Goal: Information Seeking & Learning: Find specific fact

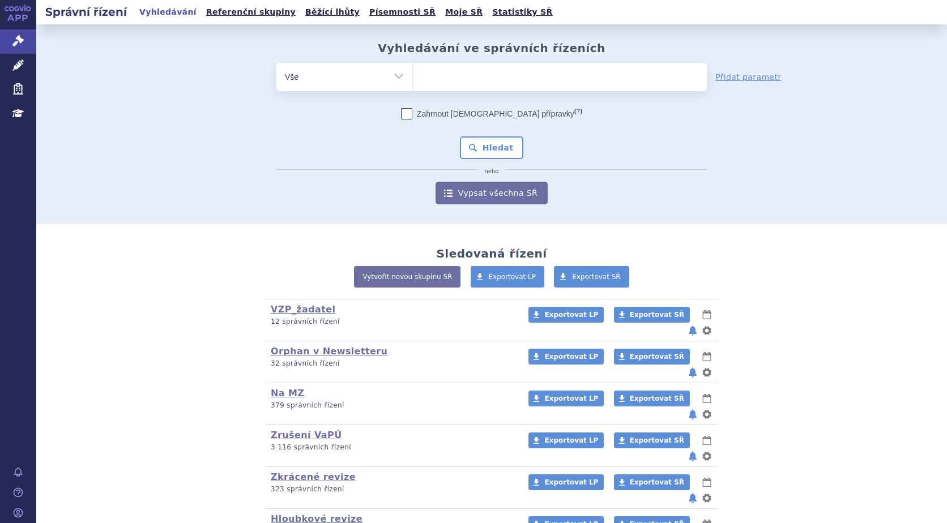
click at [479, 74] on ul at bounding box center [560, 75] width 294 height 24
click at [413, 74] on select at bounding box center [412, 76] width 1 height 28
type input "ba"
type input "bav"
type input "bave"
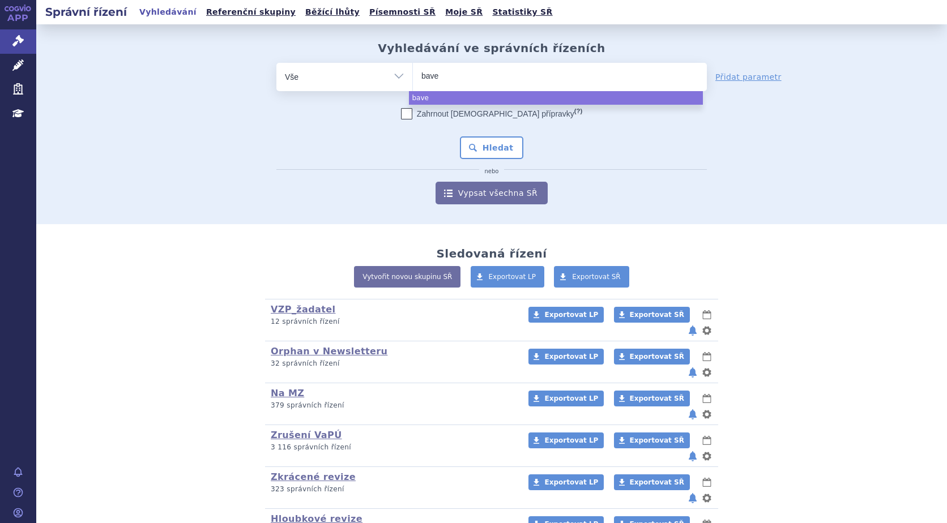
type input "baven"
type input "bavenc"
type input "bavencio"
select select "bavencio"
click at [488, 152] on button "Hledat" at bounding box center [492, 148] width 64 height 23
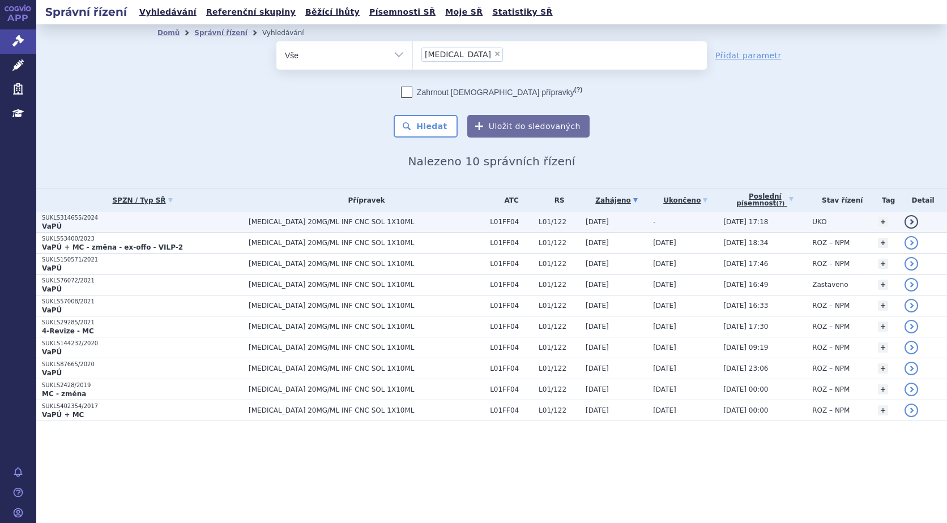
click at [73, 221] on p "SUKLS314655/2024" at bounding box center [142, 218] width 201 height 8
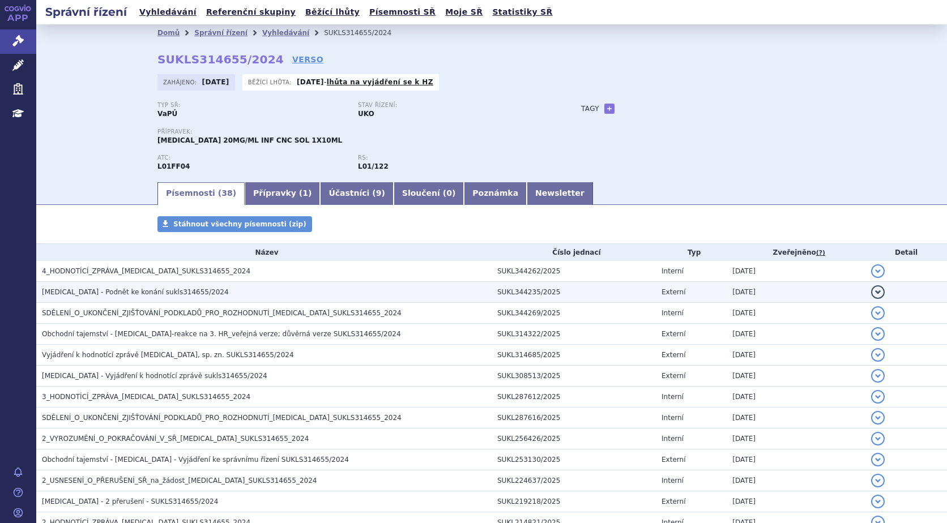
click at [129, 293] on span "BAVENCIO - Podnět ke konání sukls314655/2024" at bounding box center [135, 292] width 187 height 8
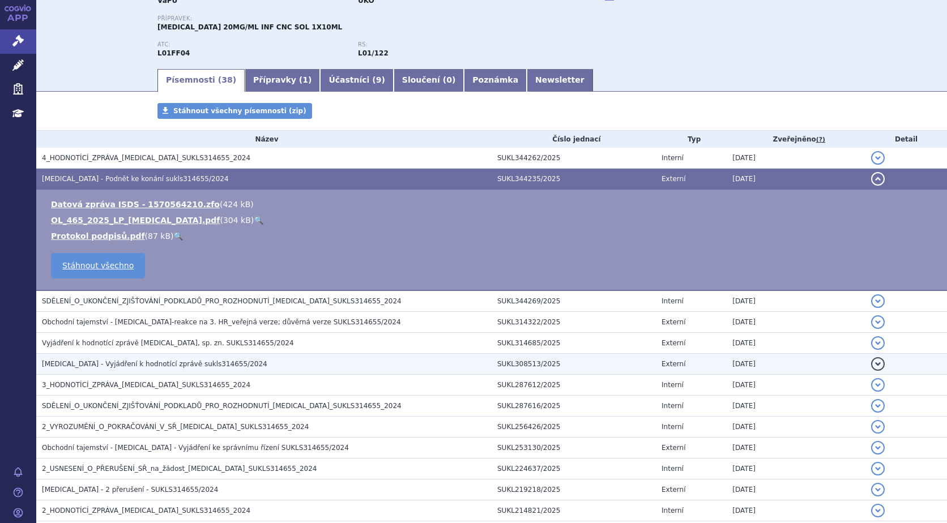
scroll to position [227, 0]
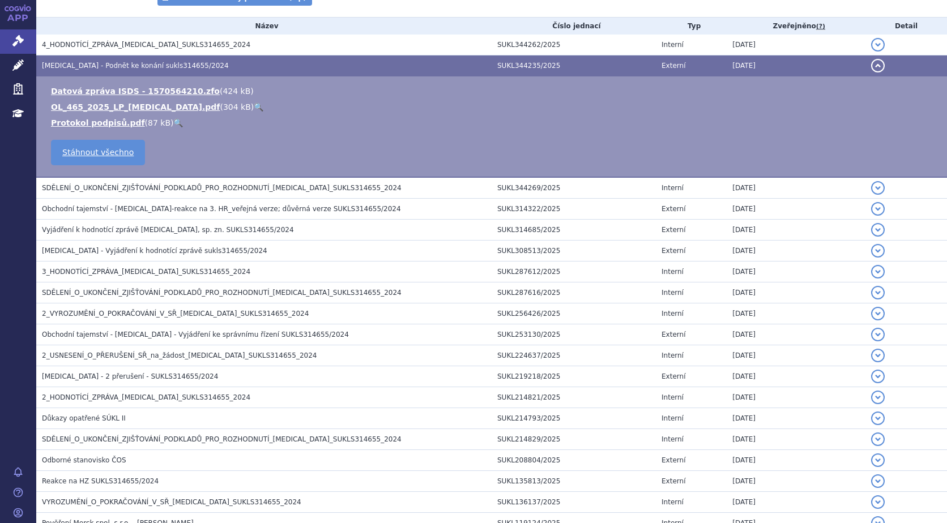
click at [178, 159] on td "Datová zpráva ISDS - 1570564210.zfo ( 424 kB ) OL_465_2025_LP_BAVENCIO.pdf ( 30…" at bounding box center [491, 126] width 911 height 101
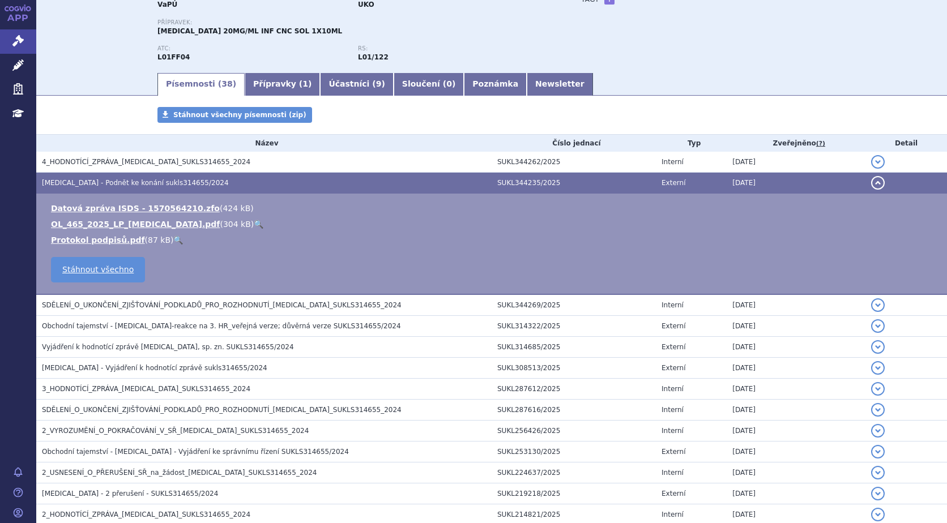
scroll to position [0, 0]
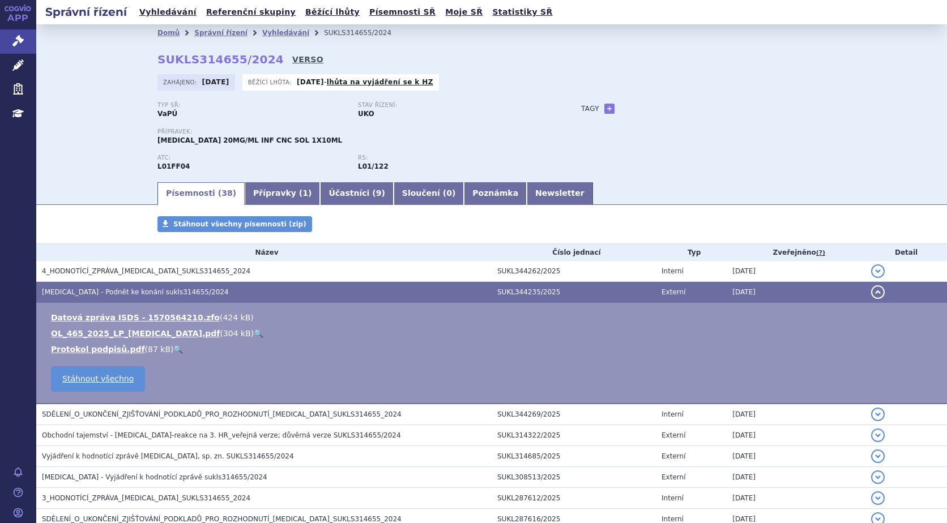
click at [292, 61] on link "VERSO" at bounding box center [307, 59] width 31 height 11
